Goal: Use online tool/utility: Utilize a website feature to perform a specific function

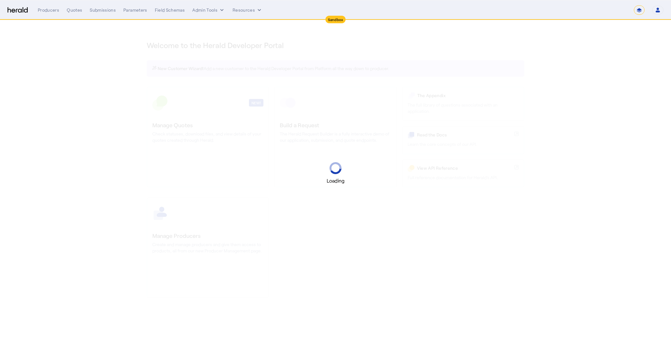
select select "*******"
select select "pfm_2v8p_herald_api"
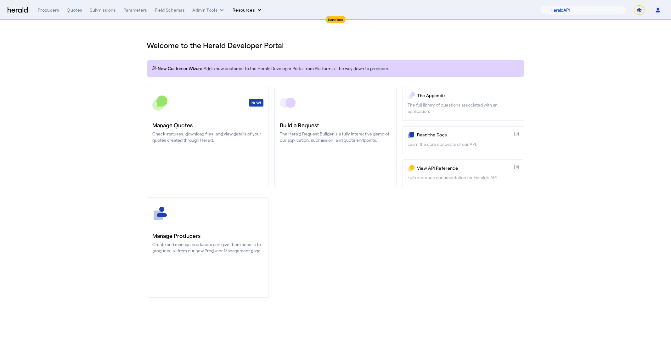
click at [251, 11] on button "Resources" at bounding box center [247, 10] width 30 height 6
click at [262, 23] on span "Herald Request Builder" at bounding box center [265, 23] width 56 height 6
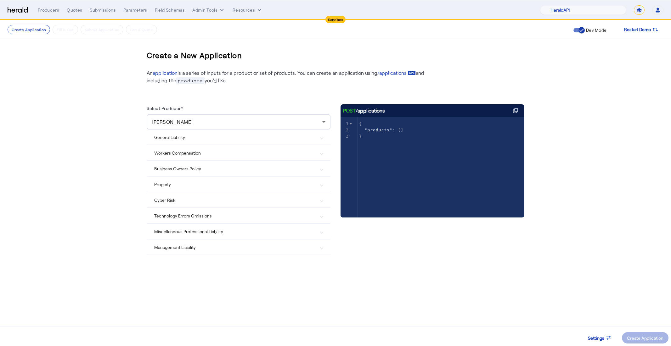
click at [196, 202] on Risk "Cyber Risk" at bounding box center [234, 200] width 161 height 7
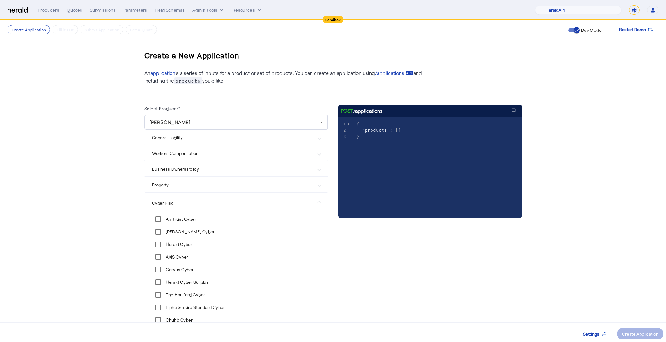
click at [186, 216] on label "AmTrust Cyber" at bounding box center [181, 219] width 32 height 6
drag, startPoint x: 181, startPoint y: 232, endPoint x: 180, endPoint y: 239, distance: 7.3
click at [181, 232] on label "[PERSON_NAME] Cyber" at bounding box center [190, 231] width 50 height 6
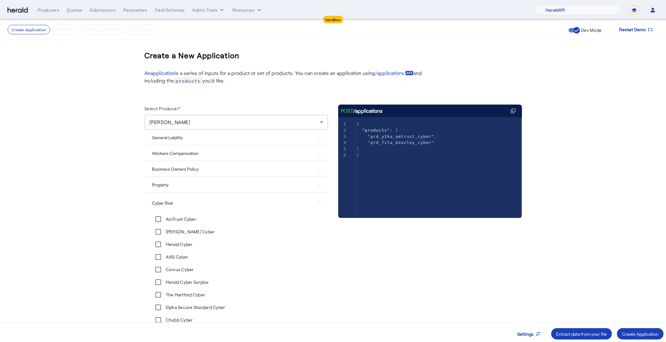
click at [180, 240] on div "Herald Cyber" at bounding box center [172, 244] width 41 height 13
click at [178, 260] on label "AXIS Cyber" at bounding box center [177, 257] width 24 height 6
click at [180, 268] on label "Corvus Cyber" at bounding box center [179, 269] width 29 height 6
click at [197, 284] on label "Herald Cyber Surplus" at bounding box center [187, 282] width 44 height 6
click at [198, 287] on div "Herald Cyber Surplus" at bounding box center [180, 282] width 57 height 13
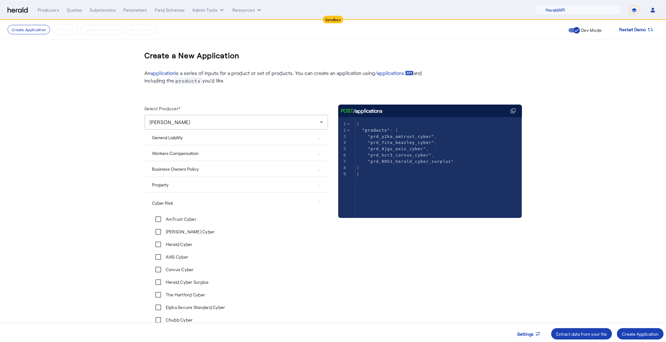
click at [193, 285] on label "Herald Cyber Surplus" at bounding box center [187, 282] width 44 height 6
click at [634, 336] on div "Create Application" at bounding box center [640, 333] width 36 height 7
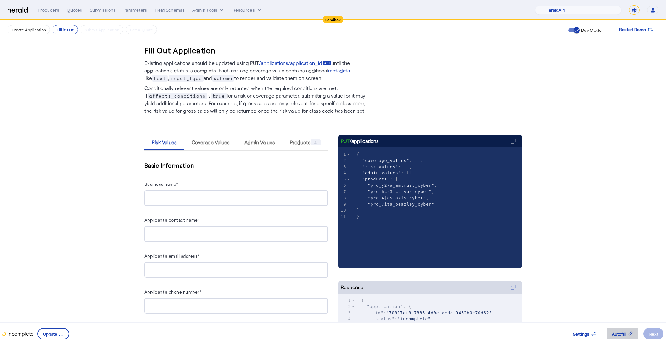
click at [618, 336] on span "Autofill" at bounding box center [619, 333] width 14 height 7
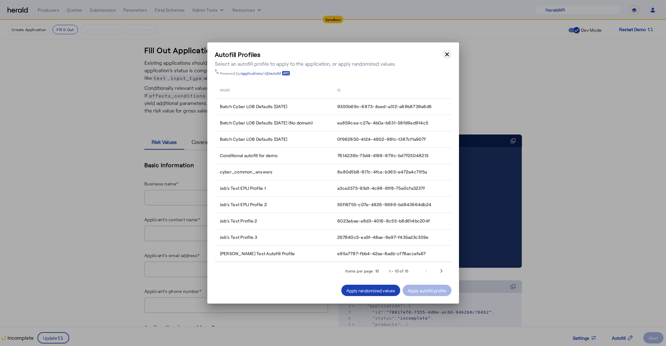
click at [447, 55] on icon "button" at bounding box center [447, 55] width 4 height 4
